Goal: Task Accomplishment & Management: Use online tool/utility

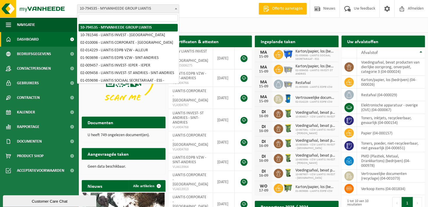
click at [176, 7] on span at bounding box center [176, 9] width 6 height 8
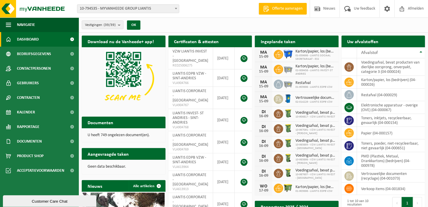
click at [208, 18] on div "Vestigingen (39/39) Alles selecteren Alles deselecteren Actieve selecteren MYVA…" at bounding box center [253, 25] width 349 height 15
click at [157, 8] on span "10-794535 - MYVANHEEDE GROUP LIANTIS" at bounding box center [128, 9] width 102 height 8
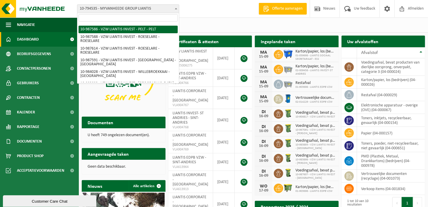
scroll to position [303, 0]
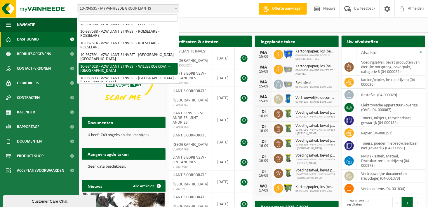
select select "163593"
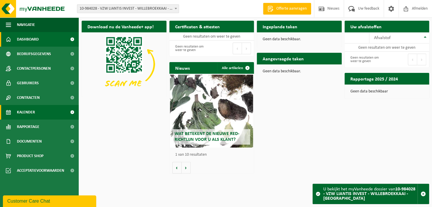
click at [19, 113] on span "Kalender" at bounding box center [26, 112] width 18 height 15
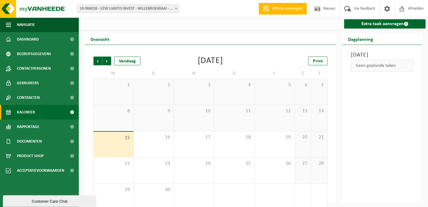
click at [112, 61] on div "Vorige Volgende Vandaag" at bounding box center [122, 61] width 58 height 9
click at [106, 62] on span "Volgende" at bounding box center [106, 61] width 9 height 9
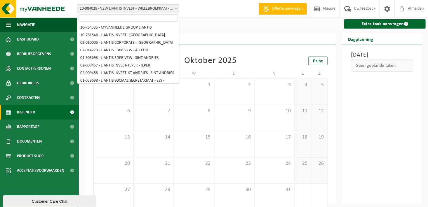
click at [172, 6] on span "10-984028 - VZW LIANTIS INVEST - WILLEBROEKKAAI - [GEOGRAPHIC_DATA]" at bounding box center [128, 9] width 102 height 8
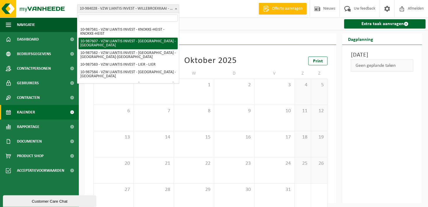
scroll to position [215, 0]
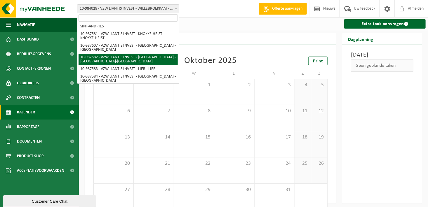
select select "167248"
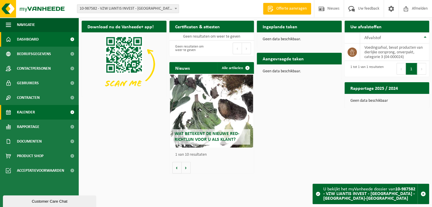
click at [34, 119] on span "Kalender" at bounding box center [26, 112] width 18 height 15
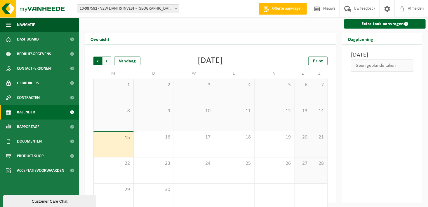
click at [103, 62] on span "Volgende" at bounding box center [106, 61] width 9 height 9
